Goal: Task Accomplishment & Management: Complete application form

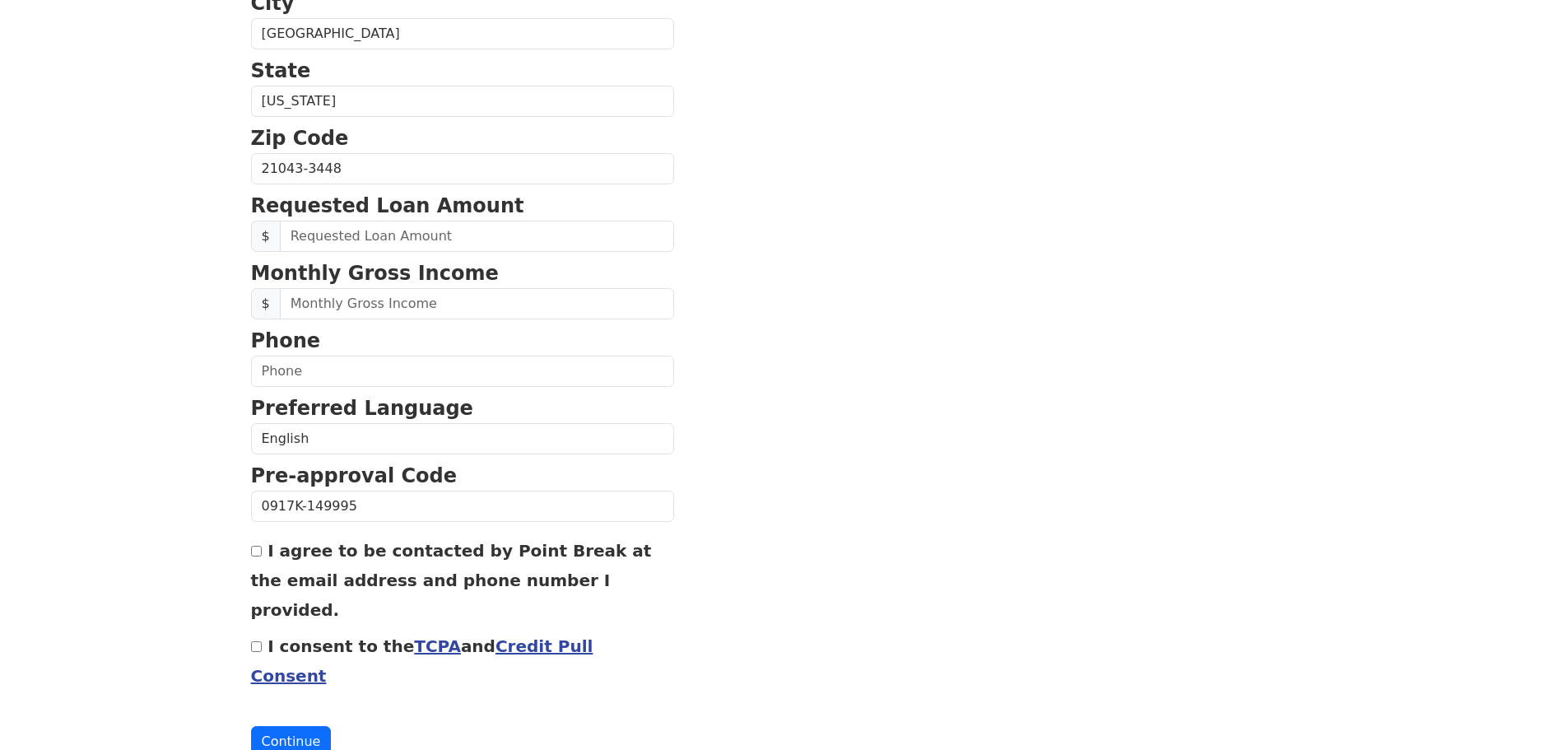
scroll to position [561, 0]
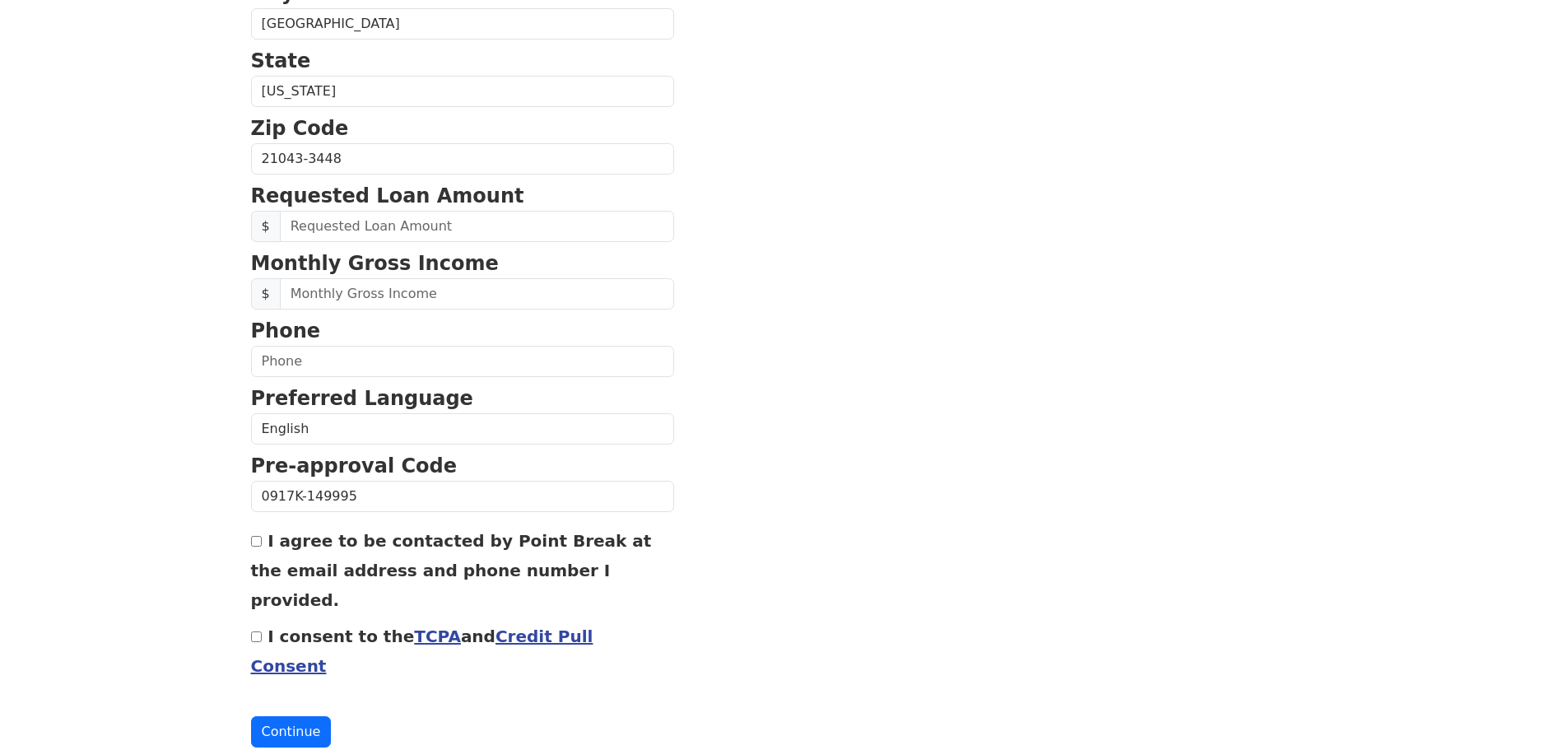
click at [569, 626] on link "Credit Pull Consent" at bounding box center [423, 650] width 342 height 50
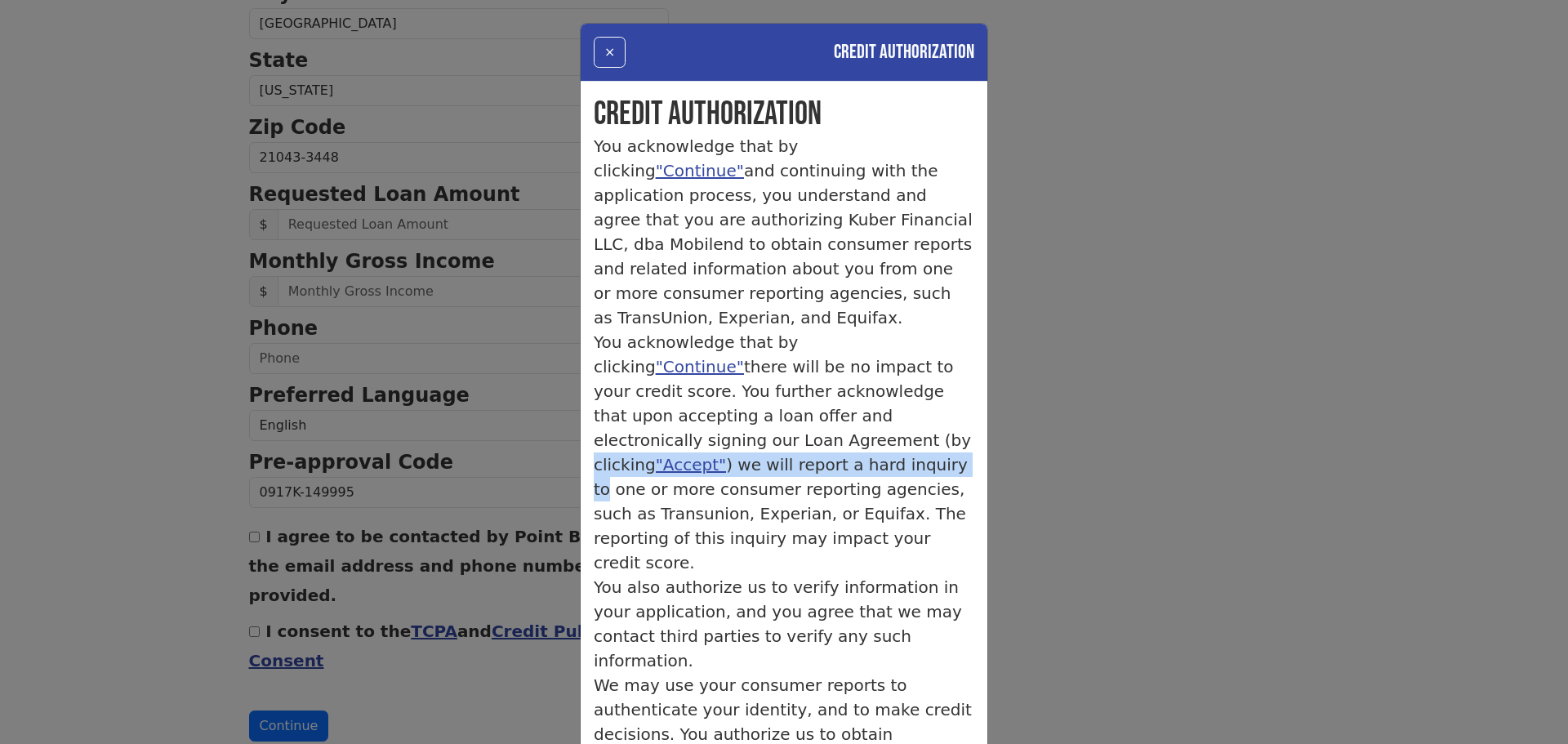
drag, startPoint x: 1085, startPoint y: 398, endPoint x: 1079, endPoint y: 403, distance: 7.8
click at [1079, 403] on div "× Credit Authorization Credit Authorization You acknowledge that by clicking "C…" at bounding box center [784, 372] width 1568 height 744
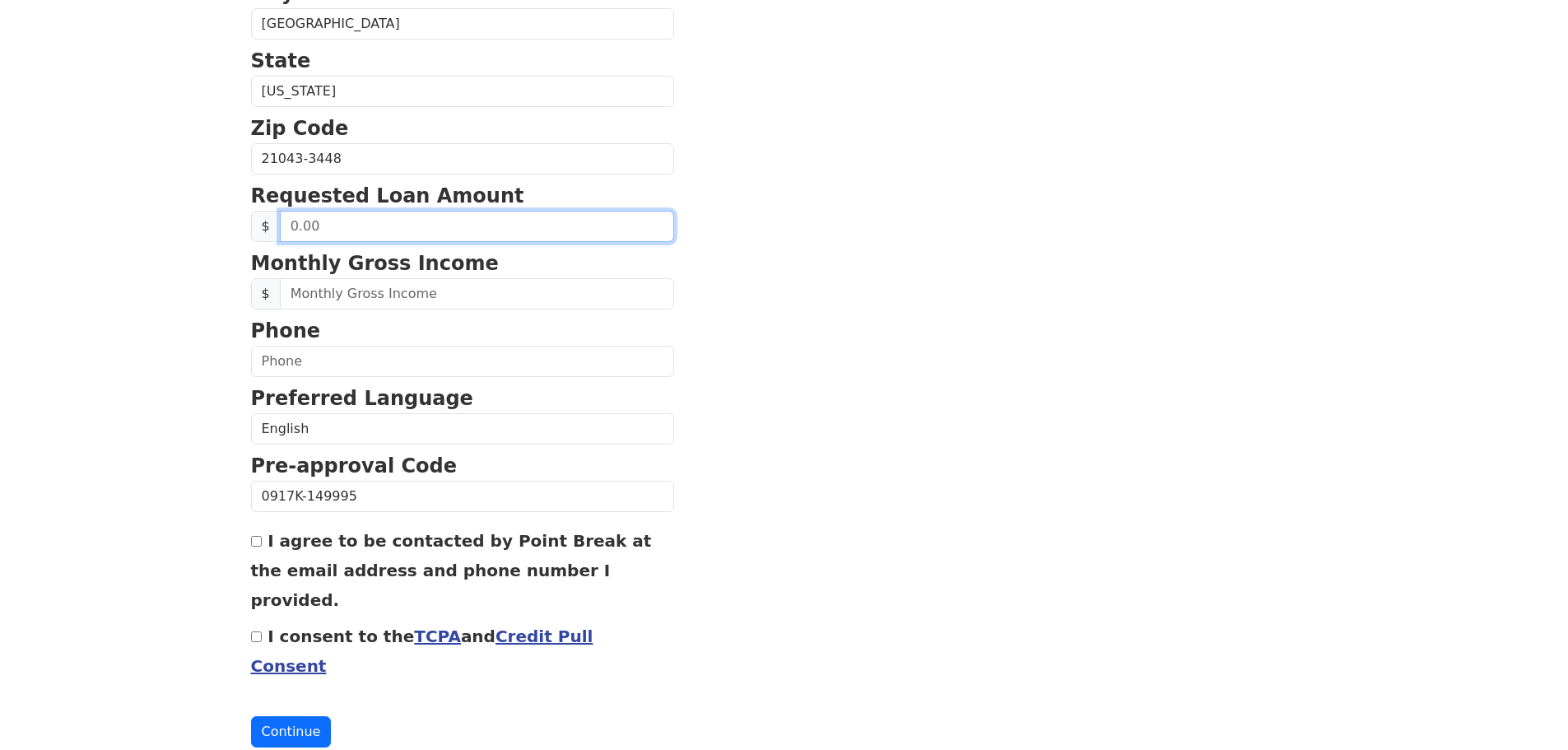
click at [369, 236] on input "text" at bounding box center [477, 226] width 394 height 32
click at [532, 626] on link "Credit Pull Consent" at bounding box center [423, 650] width 342 height 50
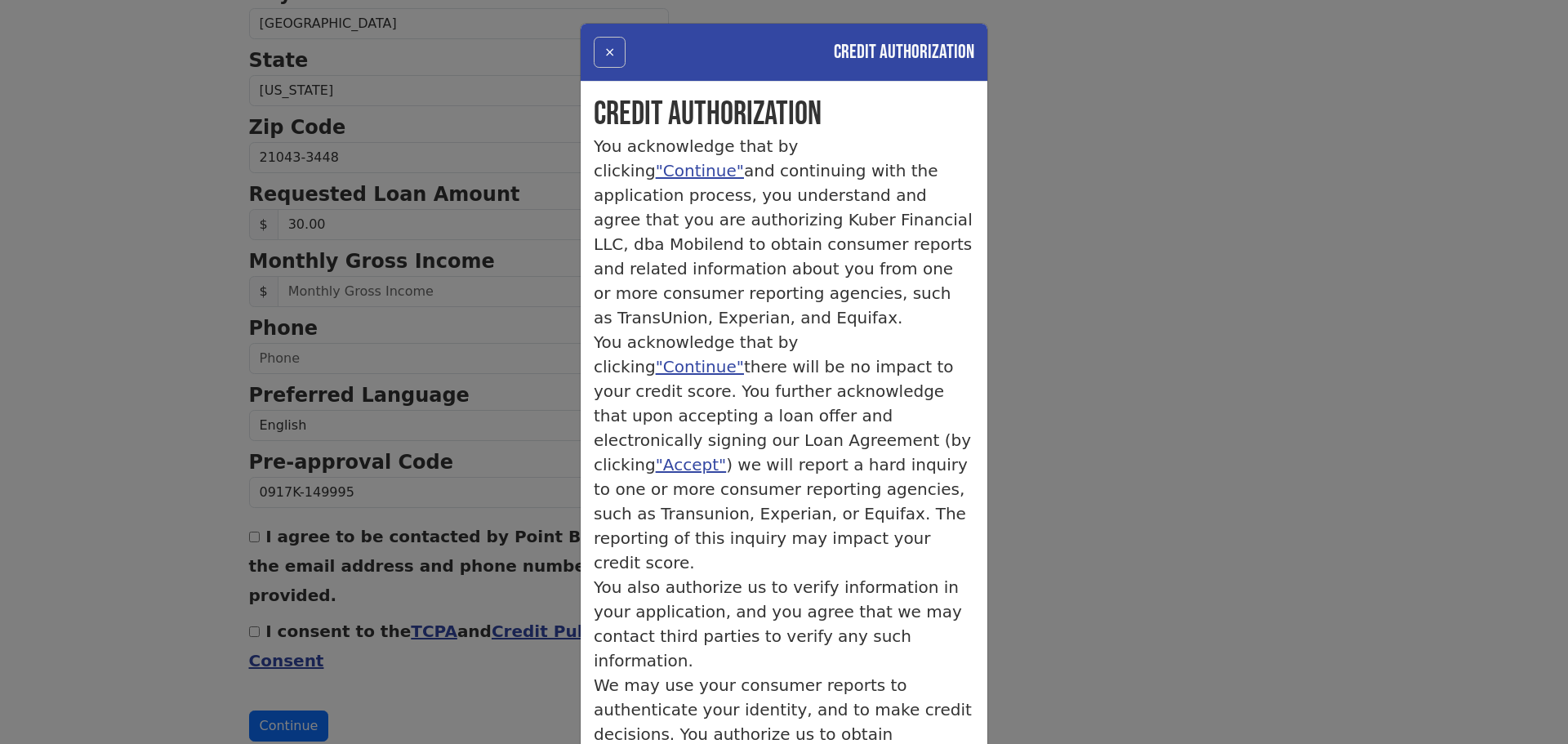
click at [593, 54] on button "×" at bounding box center [609, 52] width 31 height 31
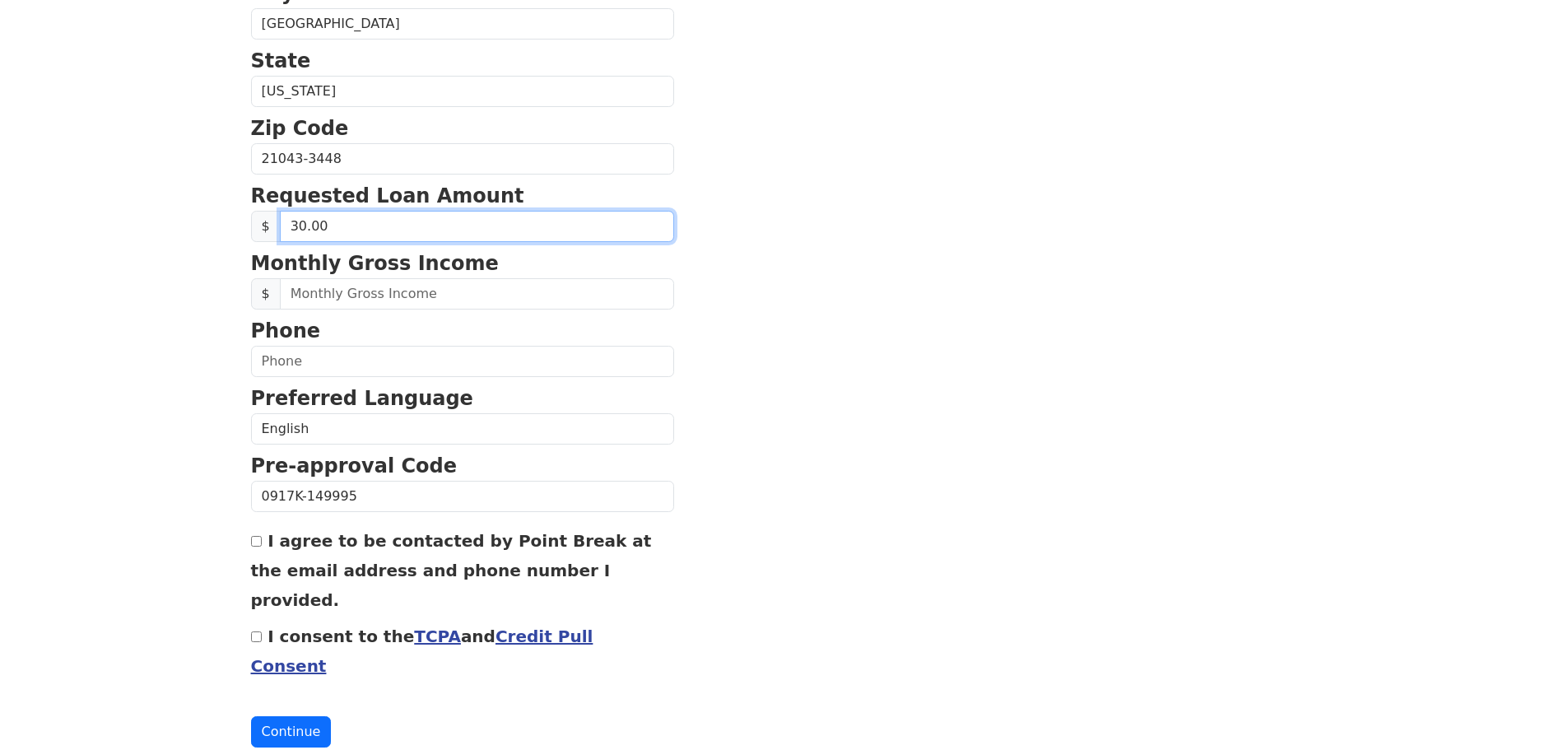
click at [310, 223] on input "30.00" at bounding box center [477, 226] width 394 height 32
type input "30,000.00"
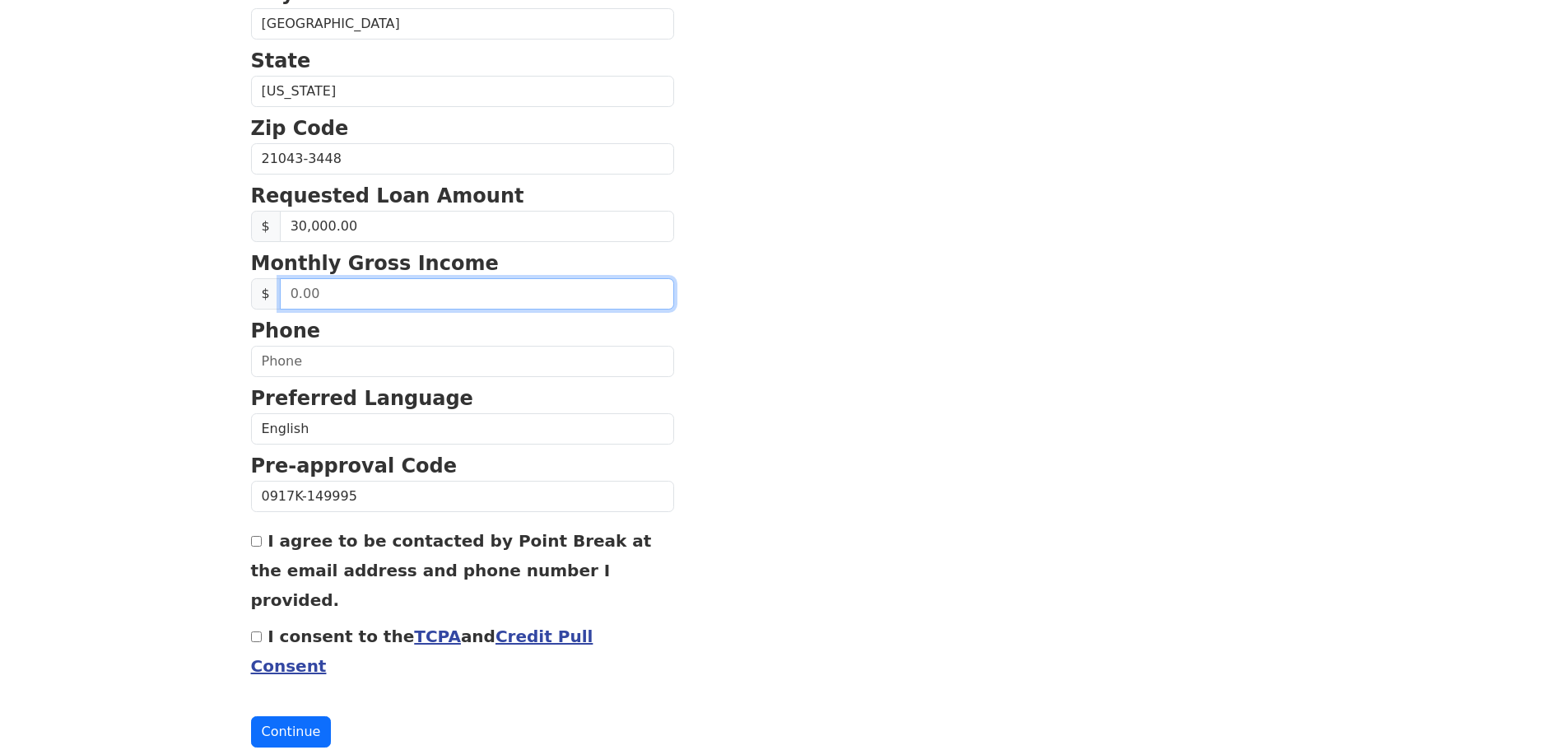
click at [434, 297] on input "text" at bounding box center [477, 294] width 394 height 32
type input "6,000.00"
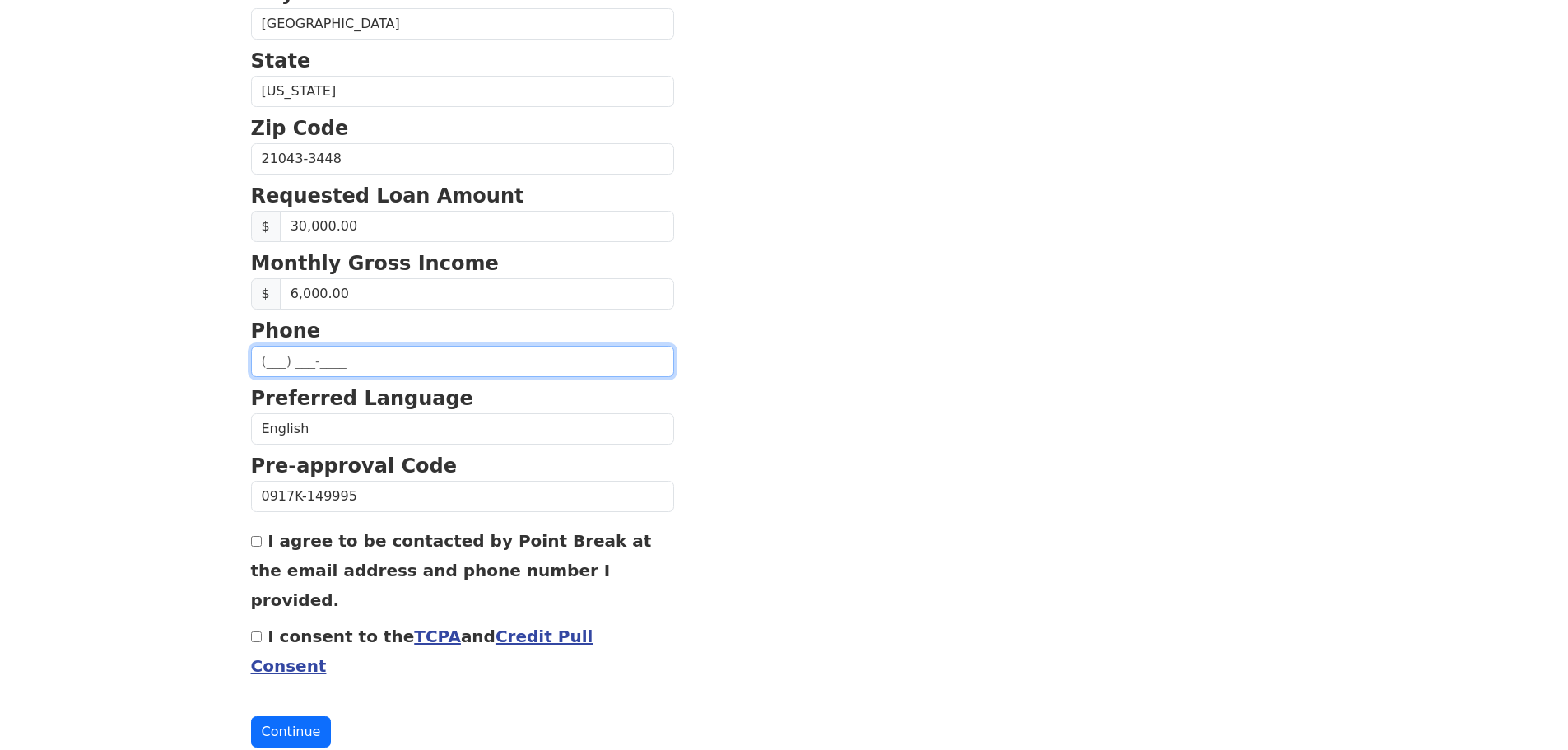
click at [265, 356] on input "text" at bounding box center [463, 361] width 423 height 32
type input "[PHONE_NUMBER]"
click at [254, 546] on input "I agree to be contacted by Point Break at the email address and phone number I …" at bounding box center [257, 541] width 11 height 11
checkbox input "true"
click at [259, 631] on input "I consent to the TCPA and Credit Pull Consent" at bounding box center [257, 637] width 11 height 11
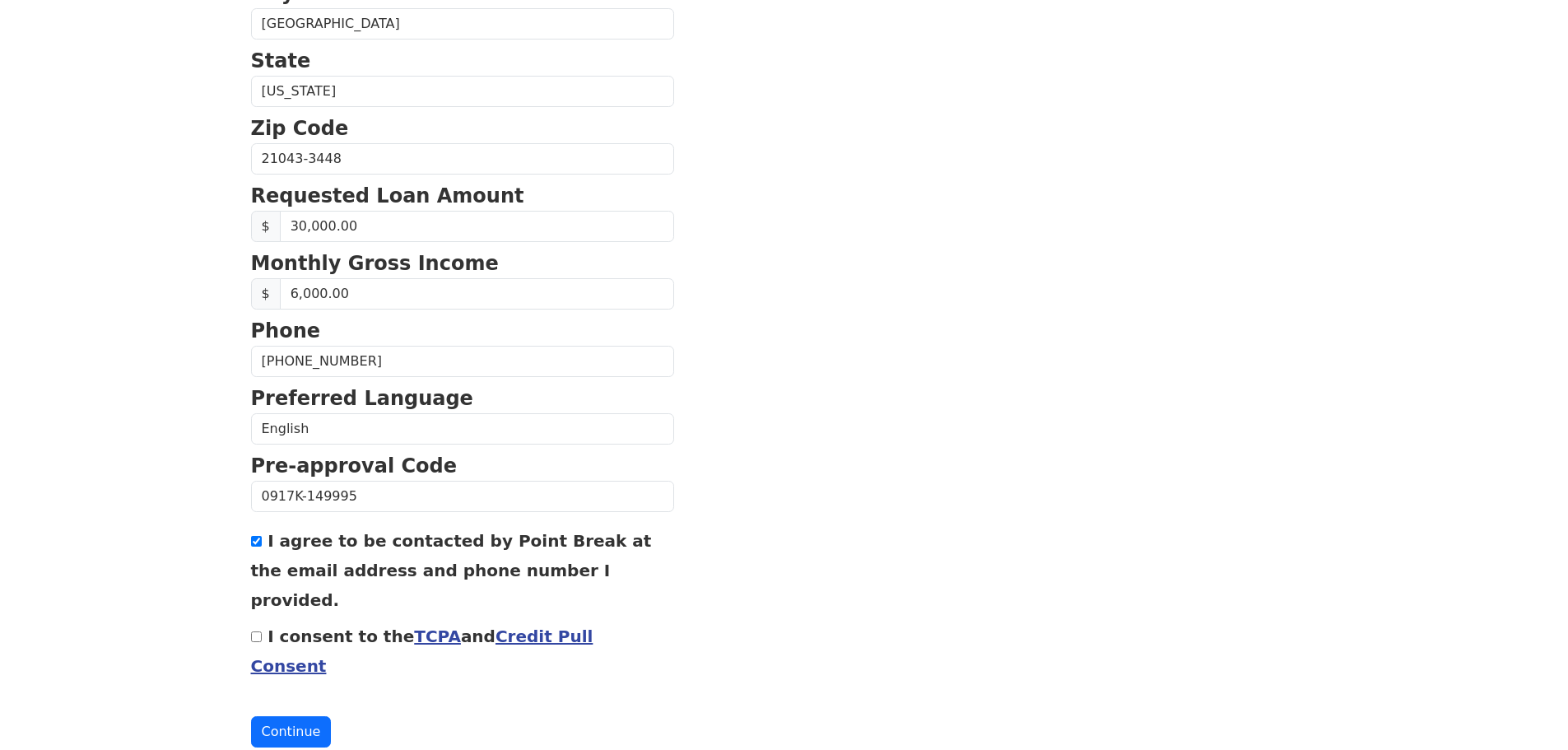
checkbox input "true"
click at [290, 717] on button "Continue" at bounding box center [291, 732] width 81 height 32
click at [290, 717] on button "Continue" at bounding box center [291, 732] width 81 height 32
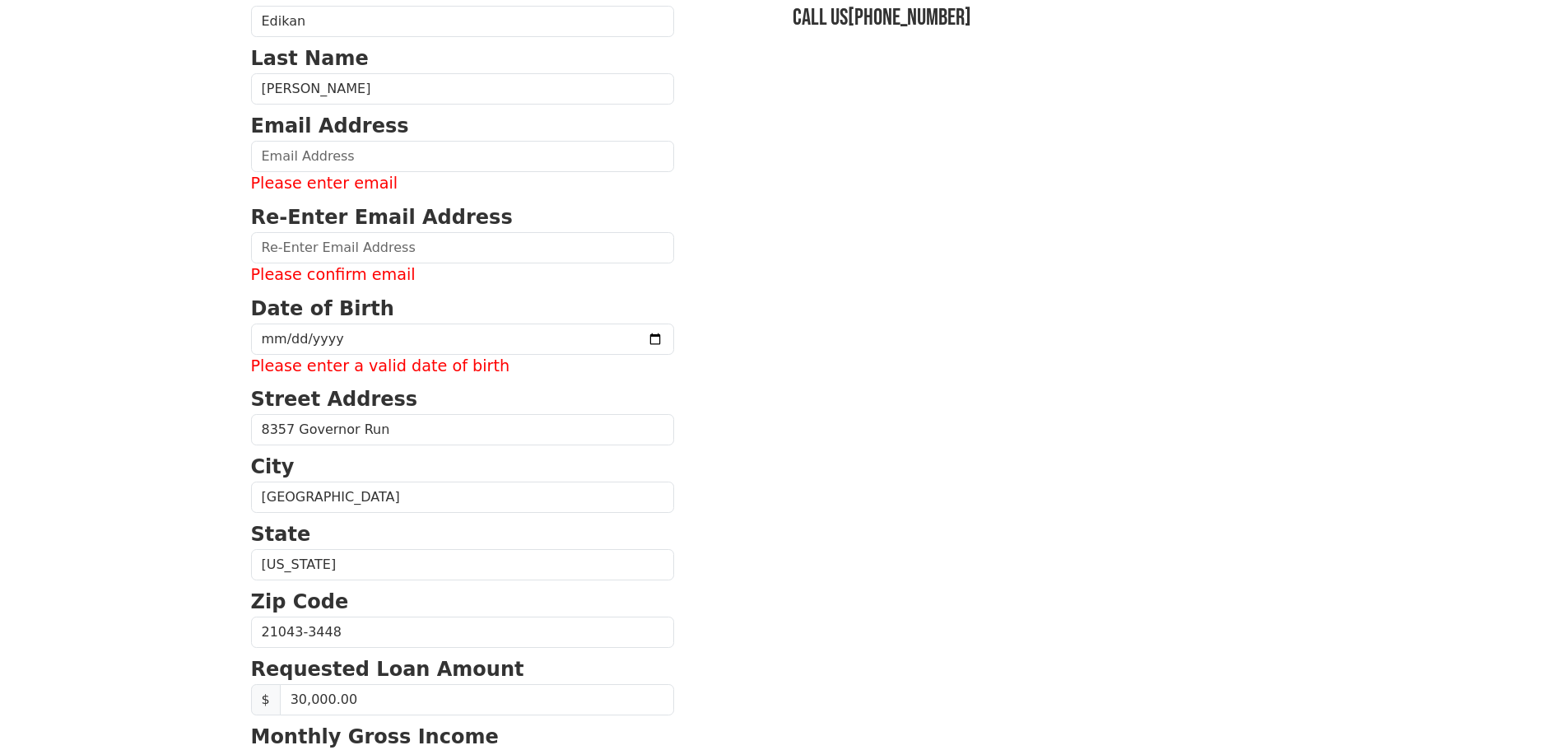
scroll to position [0, 0]
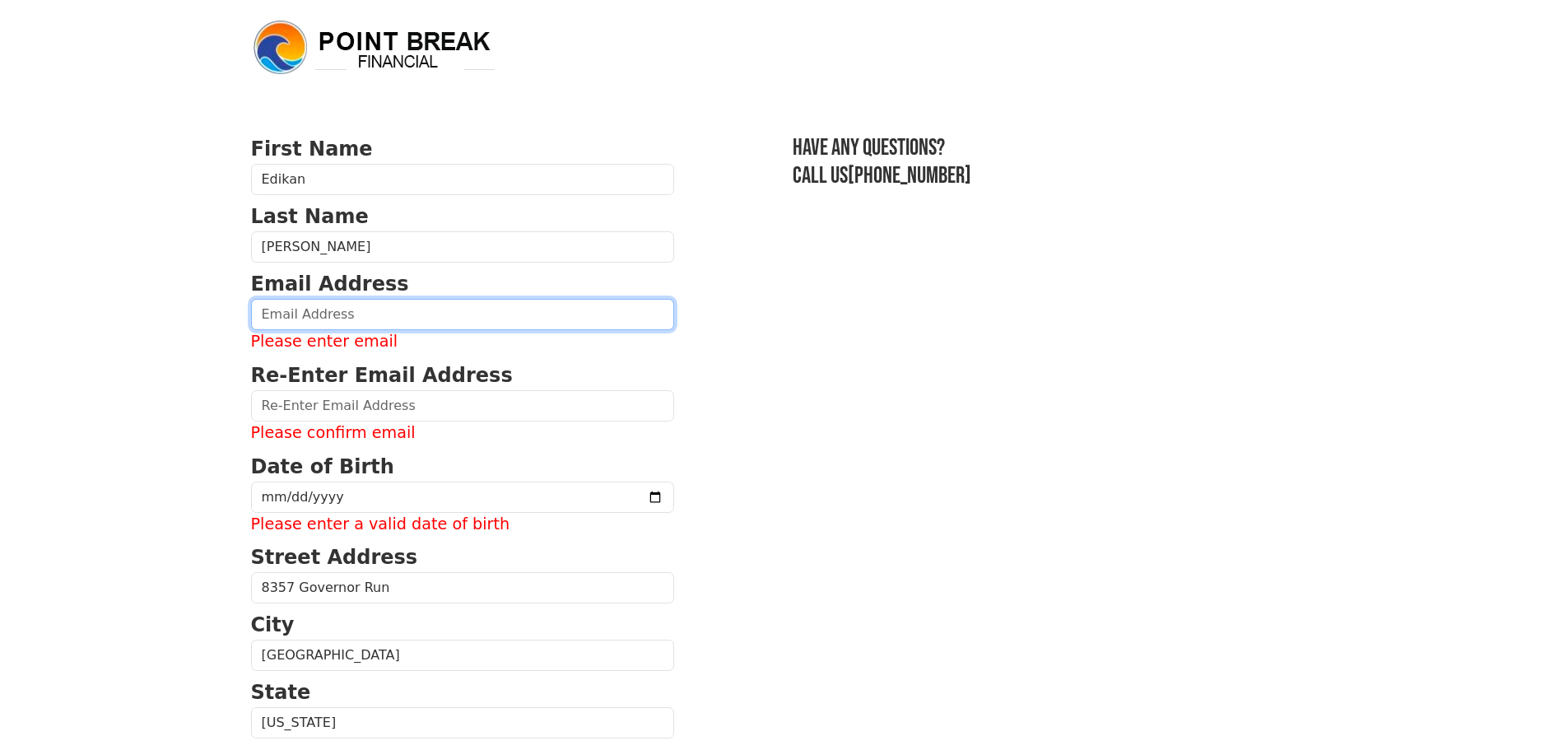
click at [300, 315] on input "email" at bounding box center [463, 314] width 423 height 32
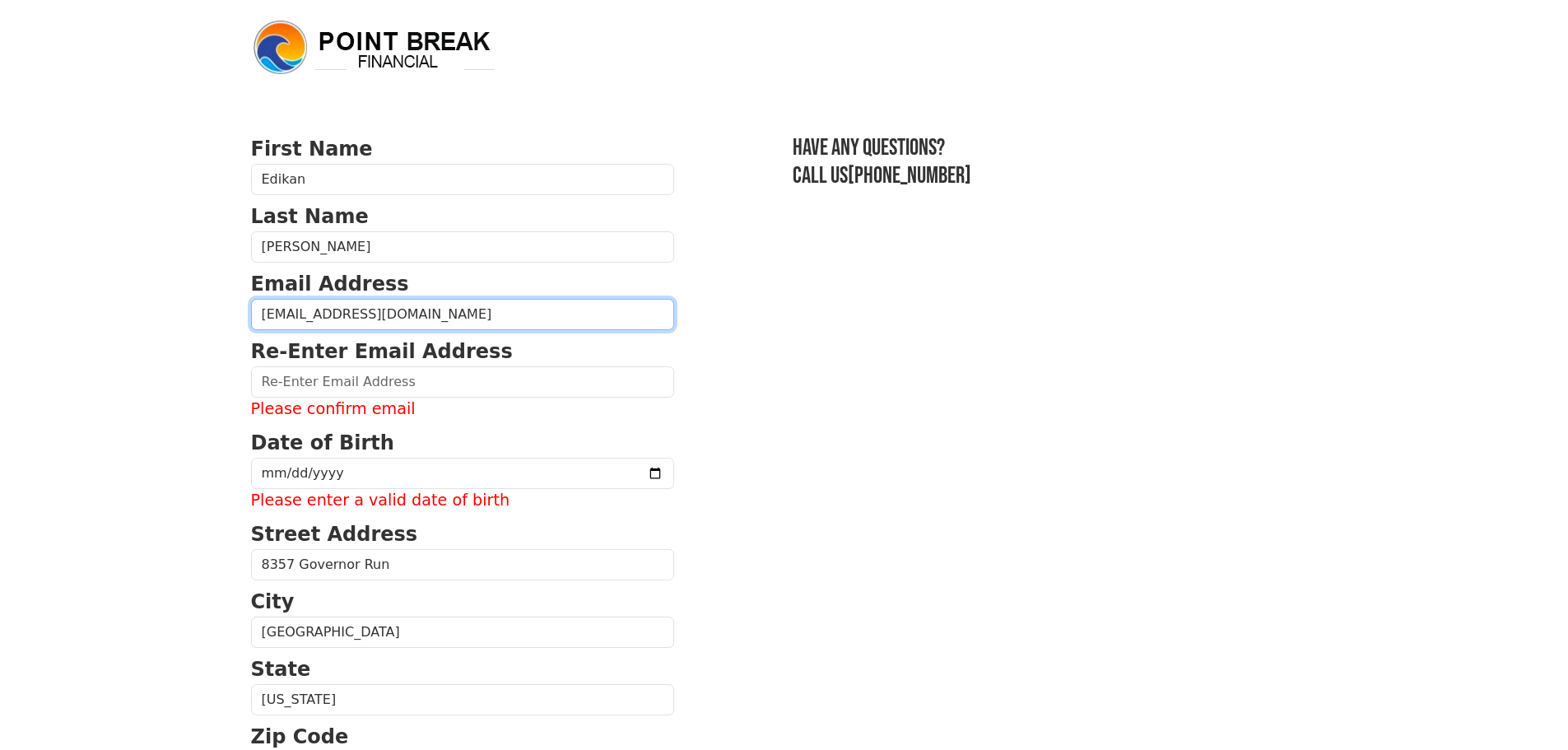
type input "[EMAIL_ADDRESS][DOMAIN_NAME]"
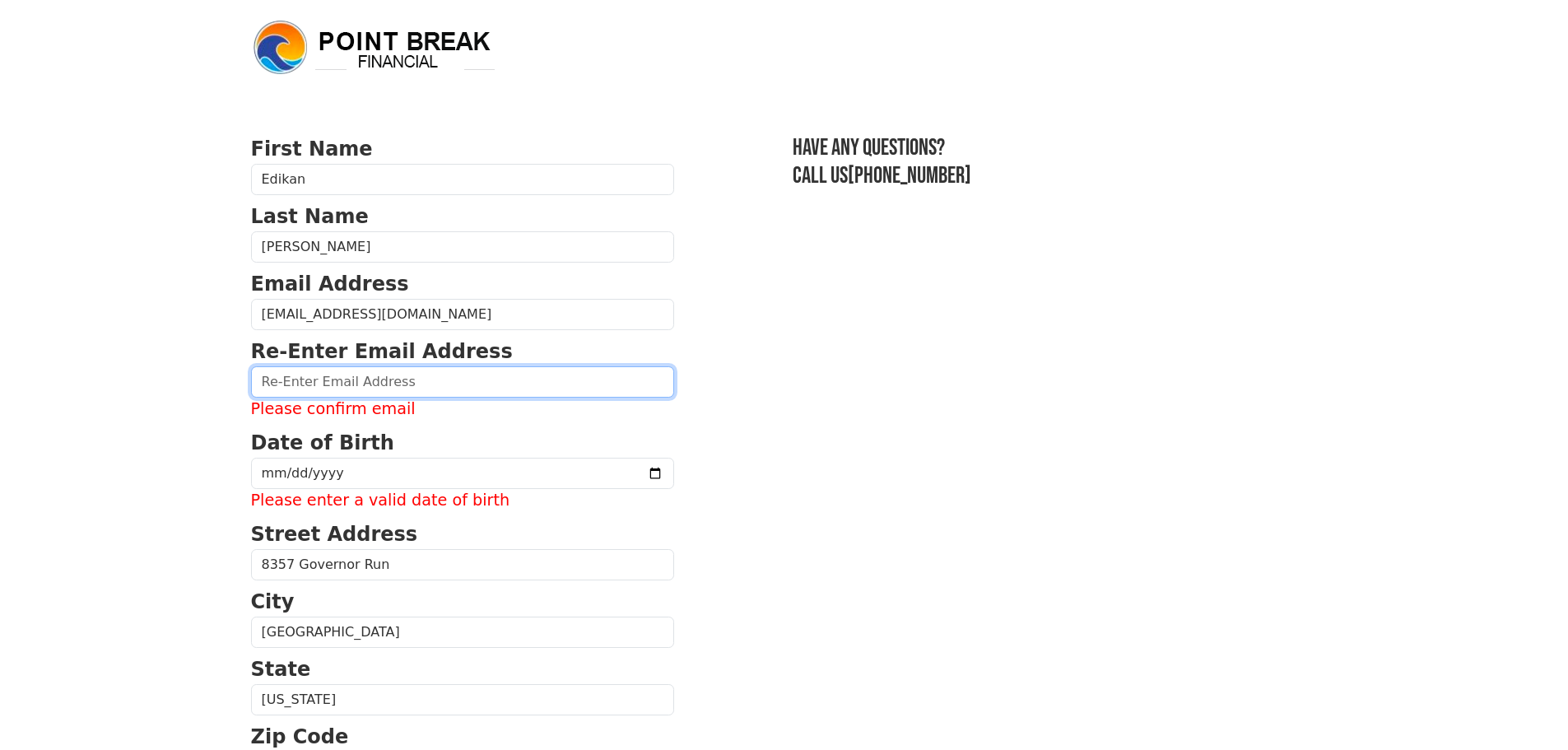
drag, startPoint x: 284, startPoint y: 381, endPoint x: 292, endPoint y: 386, distance: 9.4
click at [292, 386] on input "email" at bounding box center [463, 382] width 423 height 32
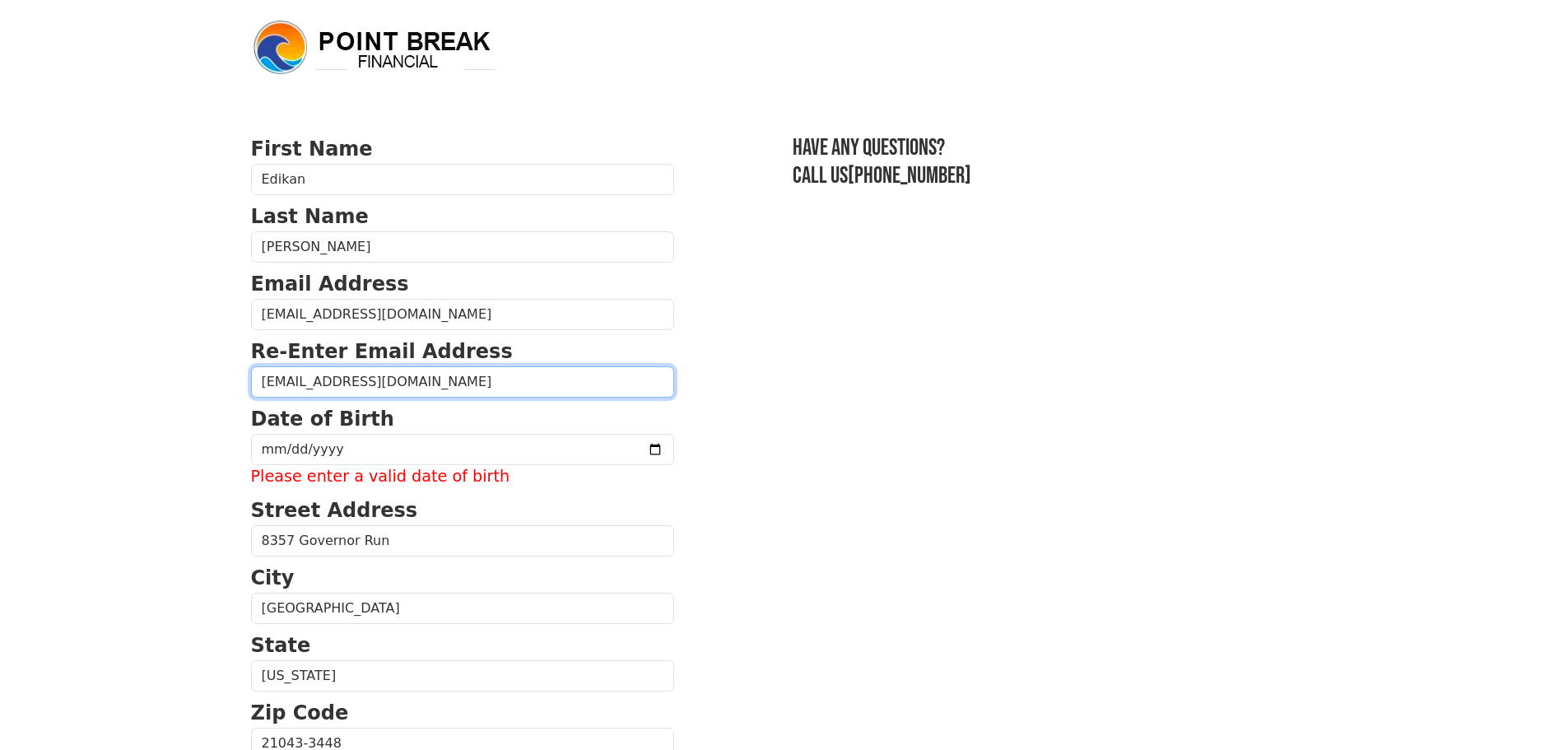
type input "[EMAIL_ADDRESS][DOMAIN_NAME]"
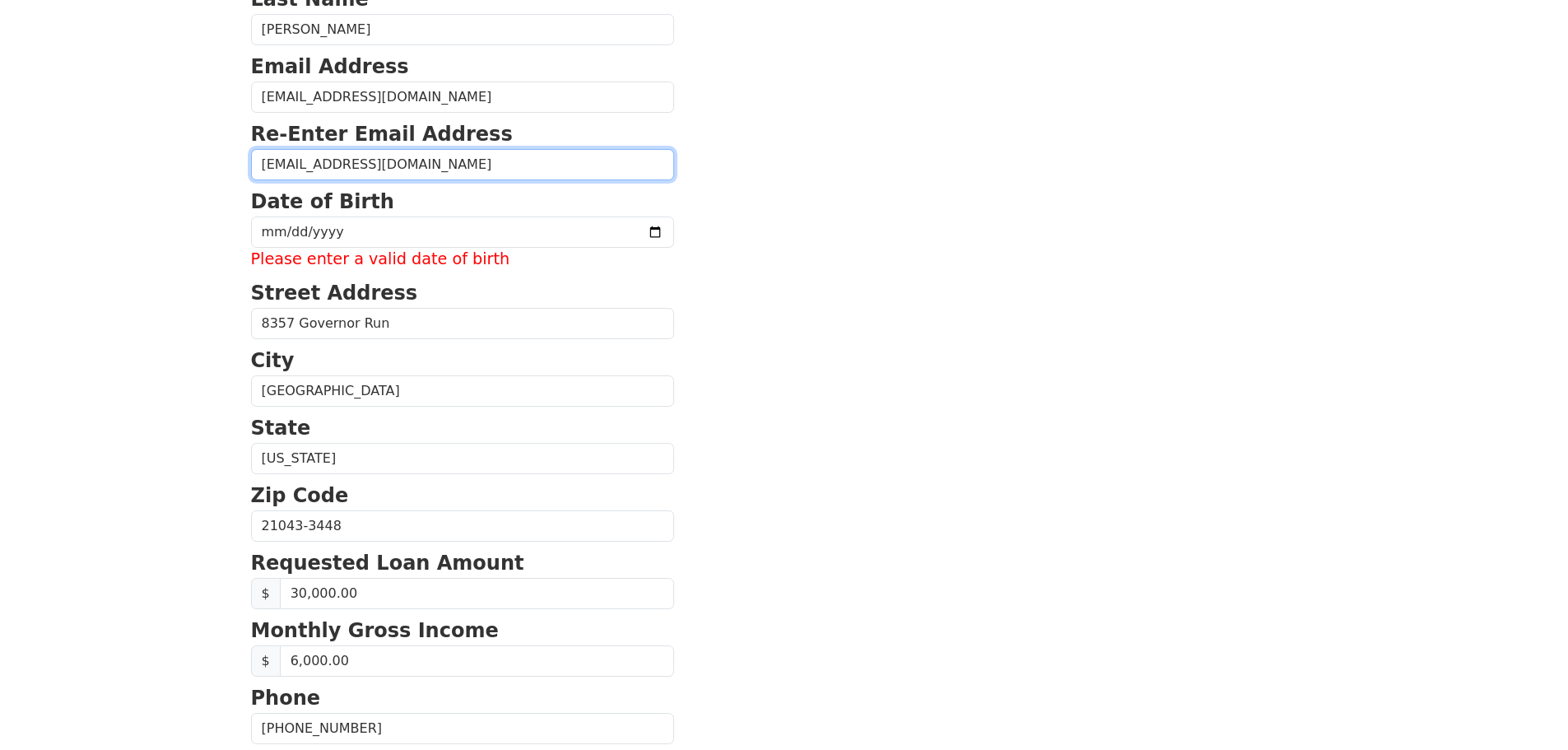
scroll to position [247, 0]
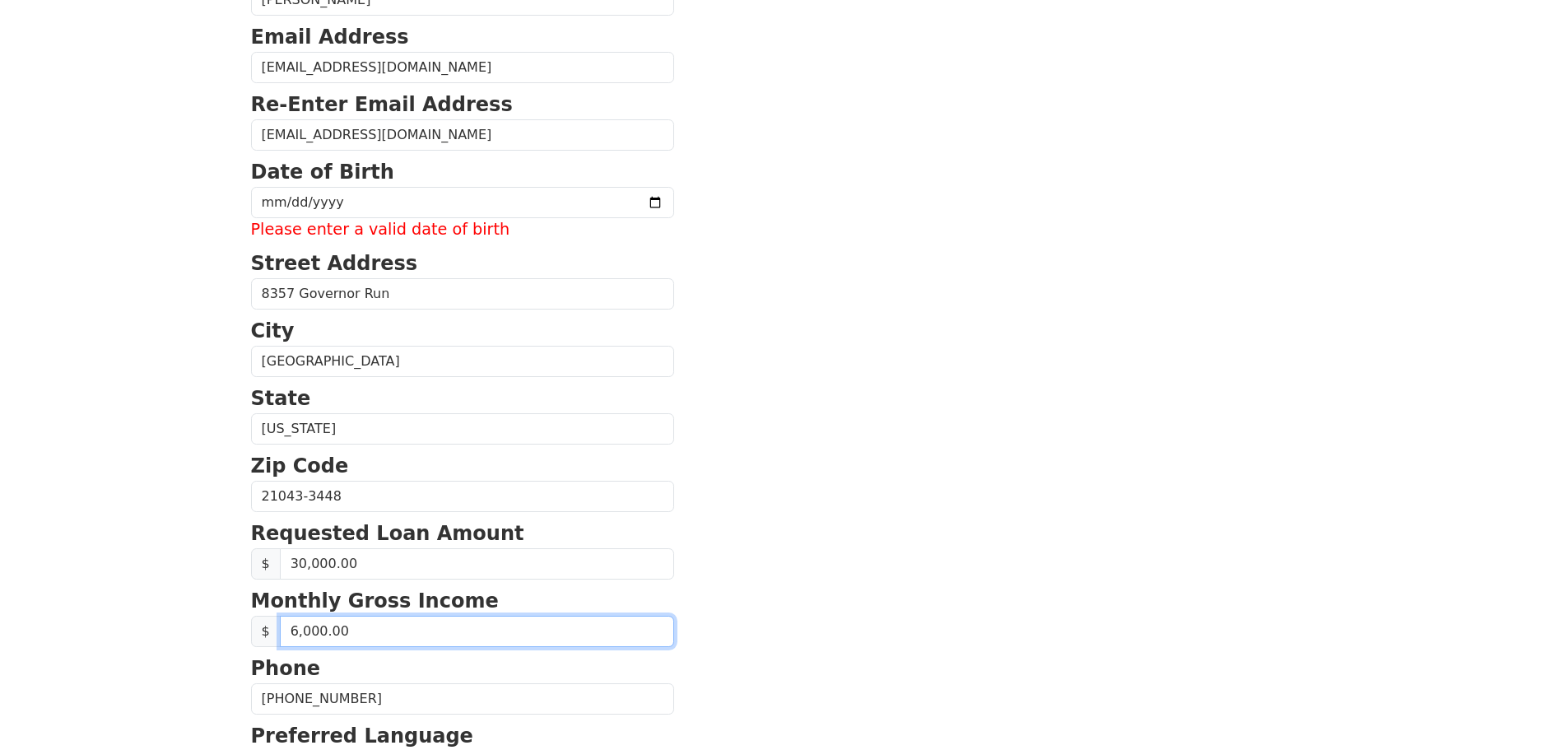
click at [297, 634] on input "6,000.00" at bounding box center [477, 631] width 394 height 32
type input "7.00"
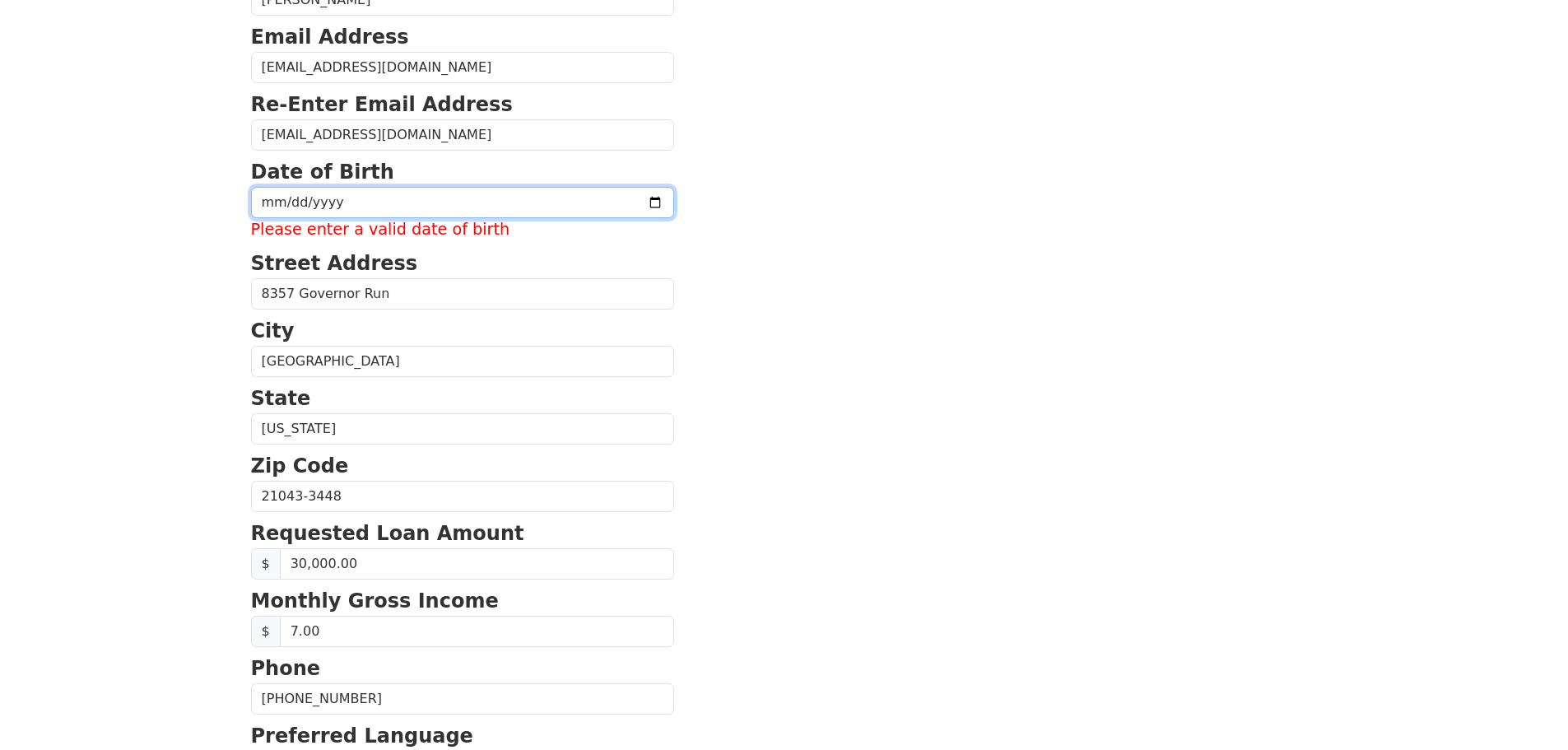
click at [297, 205] on input "date" at bounding box center [463, 203] width 423 height 32
type input "[DATE]"
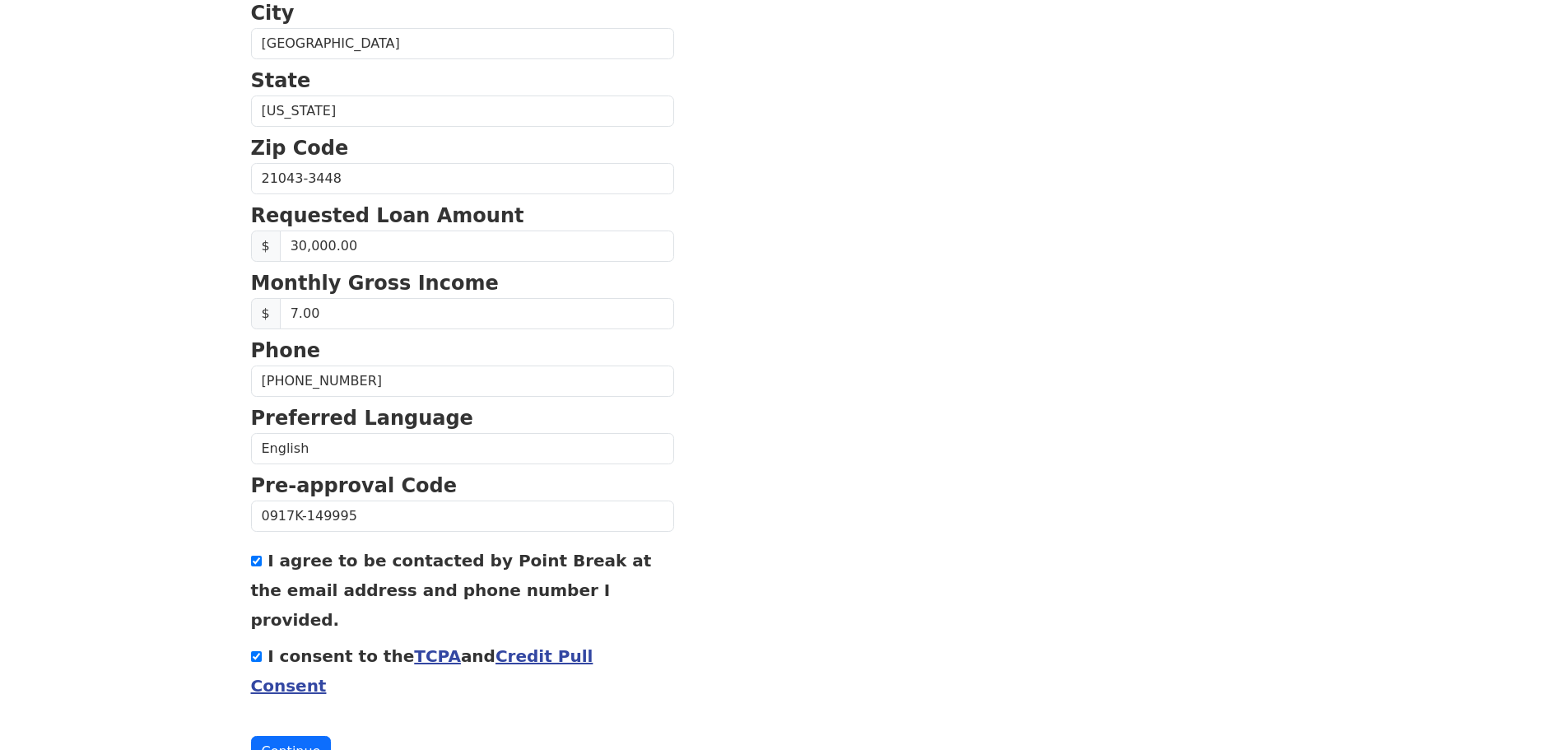
scroll to position [561, 0]
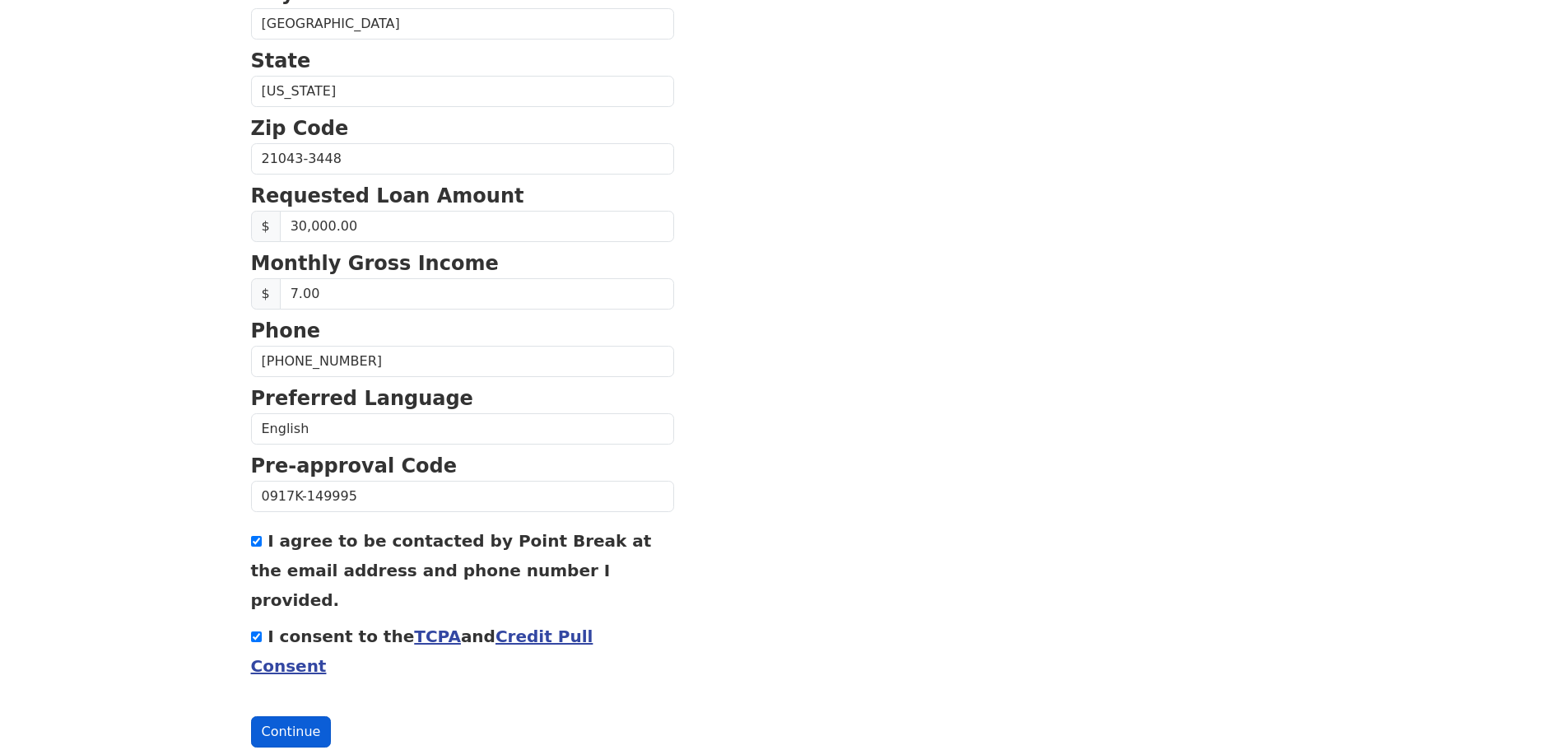
click at [311, 717] on button "Continue" at bounding box center [291, 732] width 81 height 32
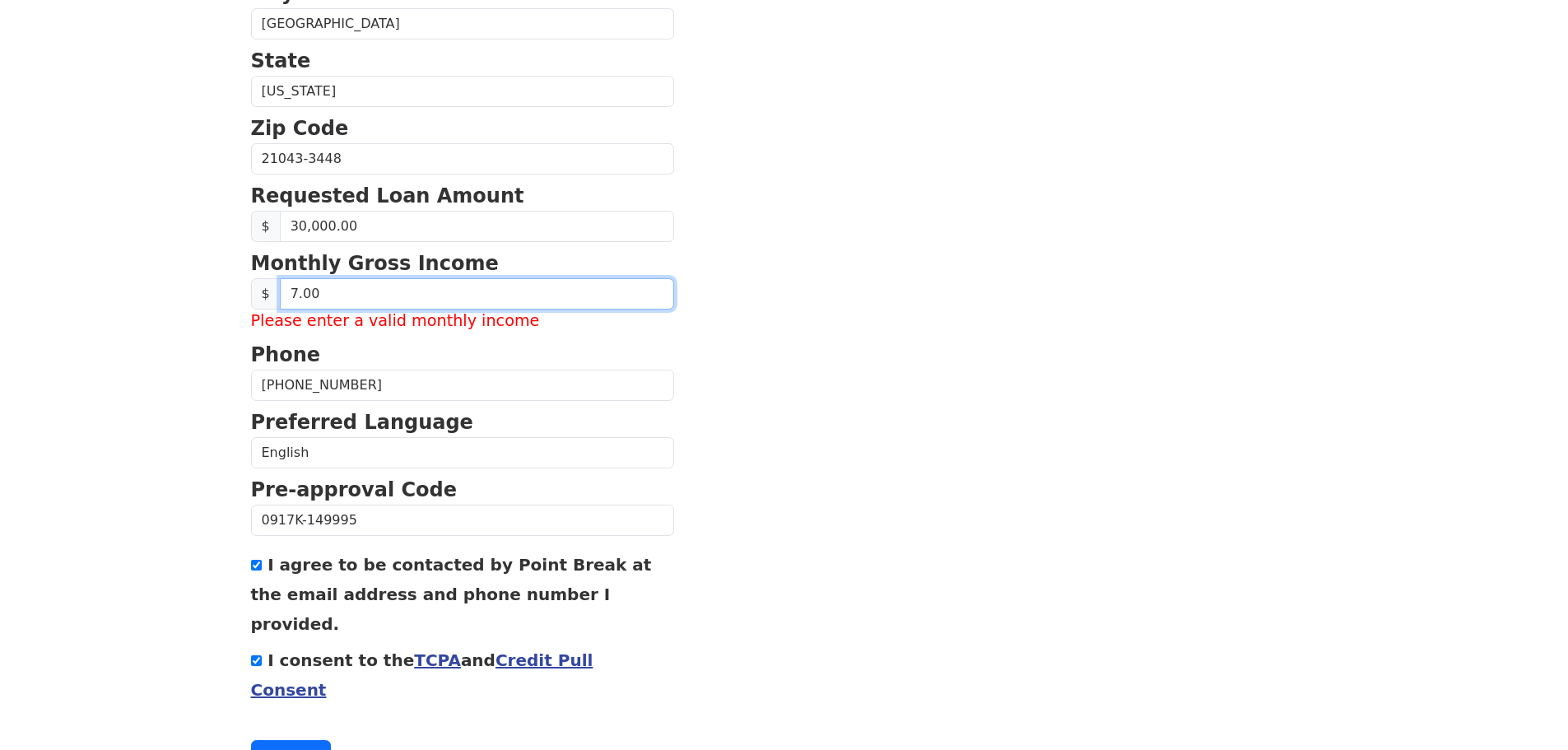
click at [298, 297] on input "7.00" at bounding box center [477, 294] width 394 height 32
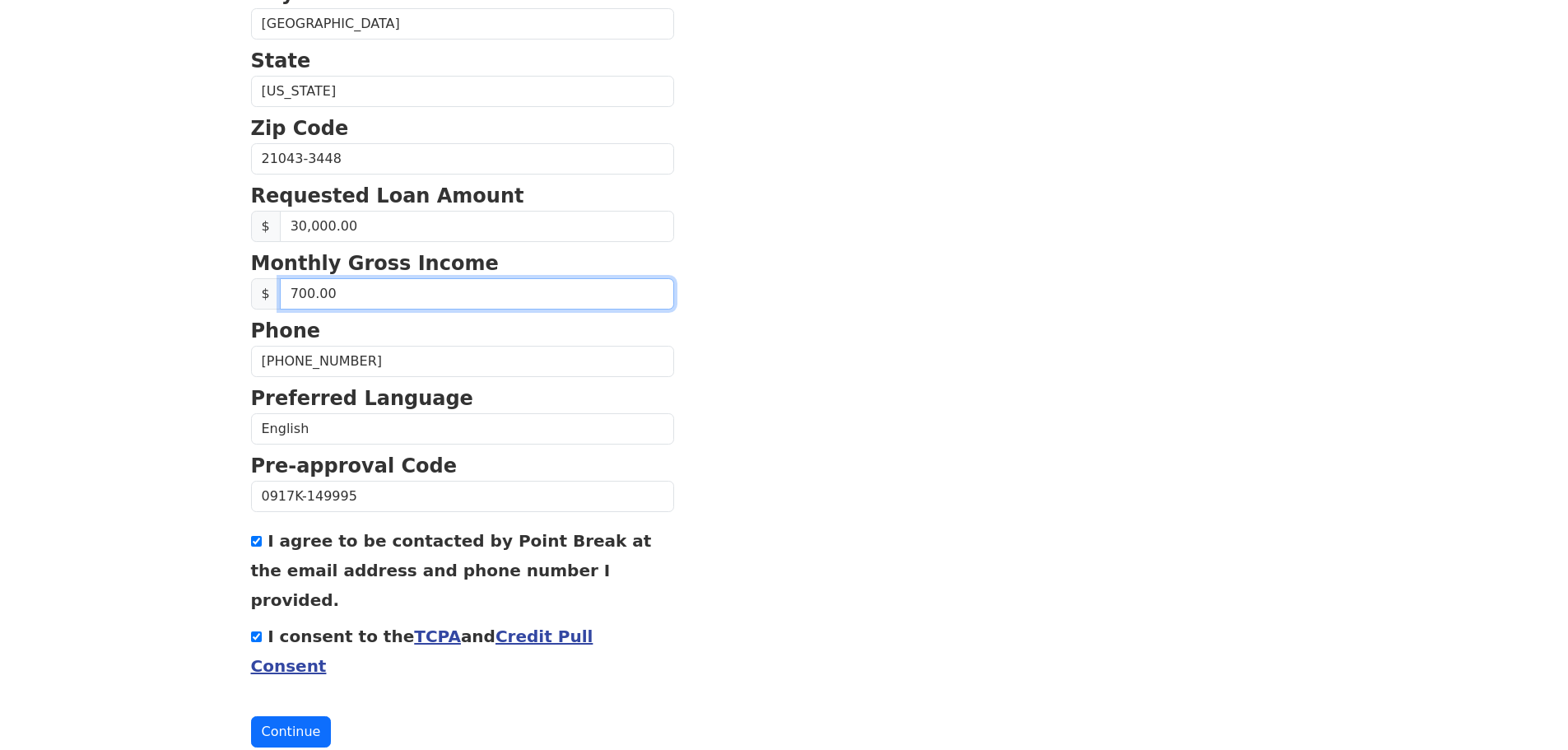
type input "7,000.00"
click at [294, 717] on button "Continue" at bounding box center [291, 732] width 81 height 32
